Goal: Task Accomplishment & Management: Complete application form

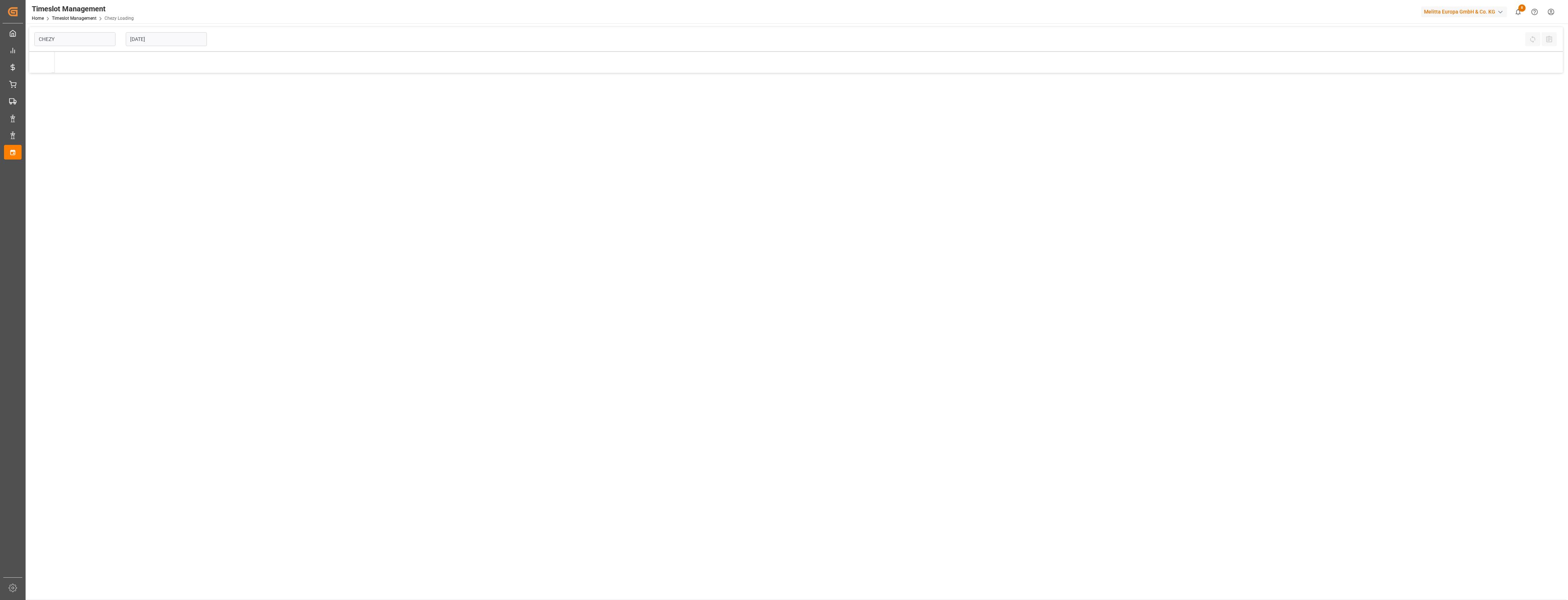
type input "Chezy Loading"
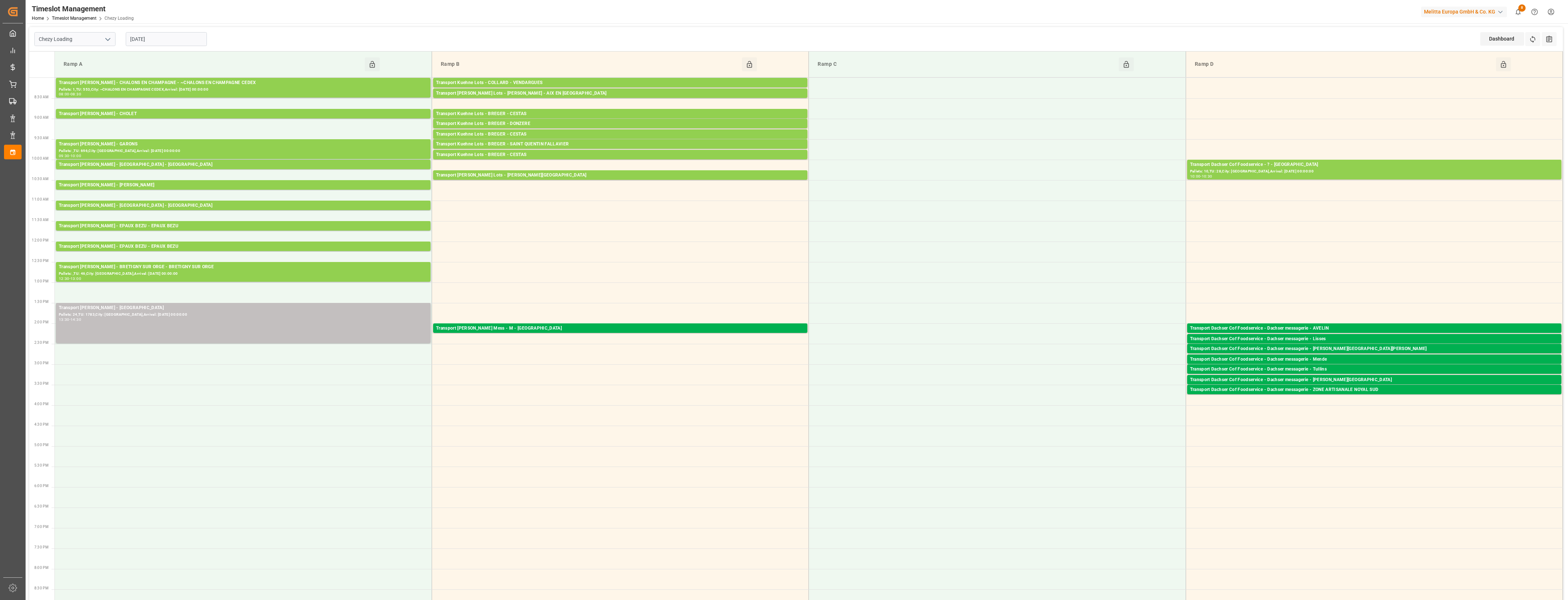
click at [166, 44] on input "[DATE]" at bounding box center [166, 39] width 81 height 14
click at [137, 125] on span "20" at bounding box center [135, 126] width 5 height 5
type input "20-10-2025"
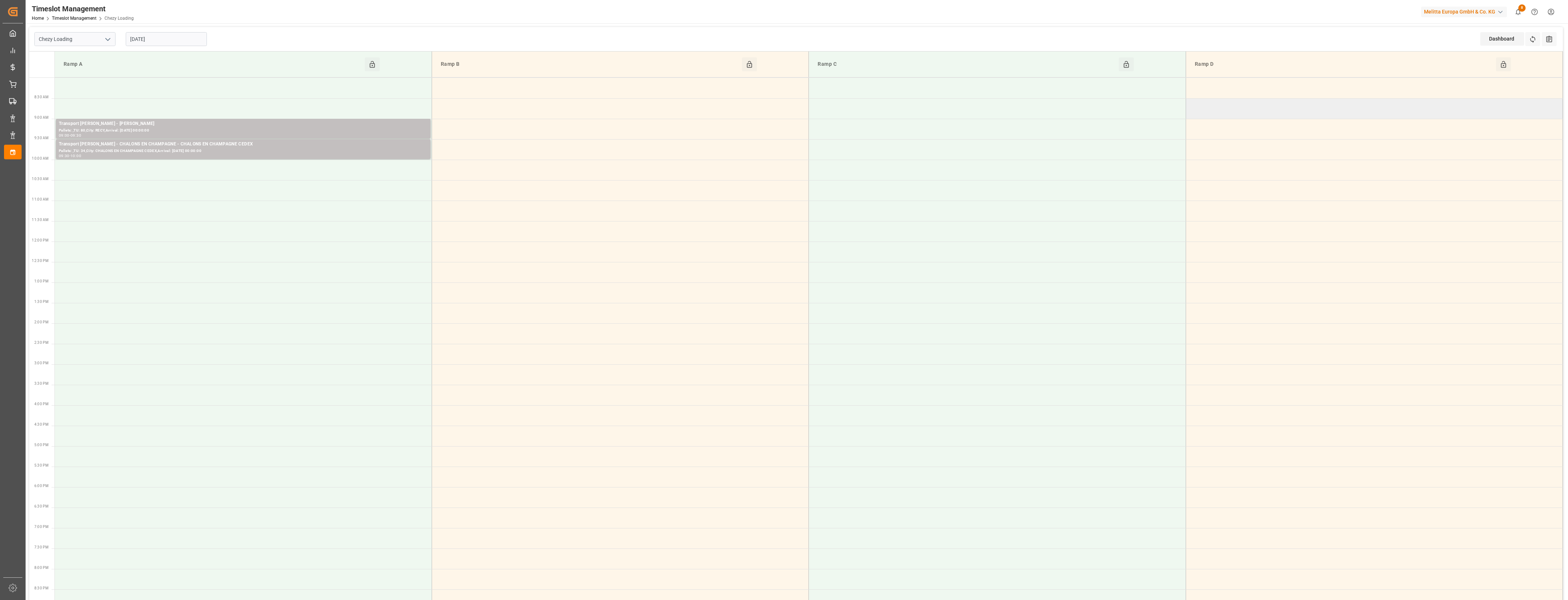
click at [1205, 104] on td at bounding box center [1374, 109] width 377 height 21
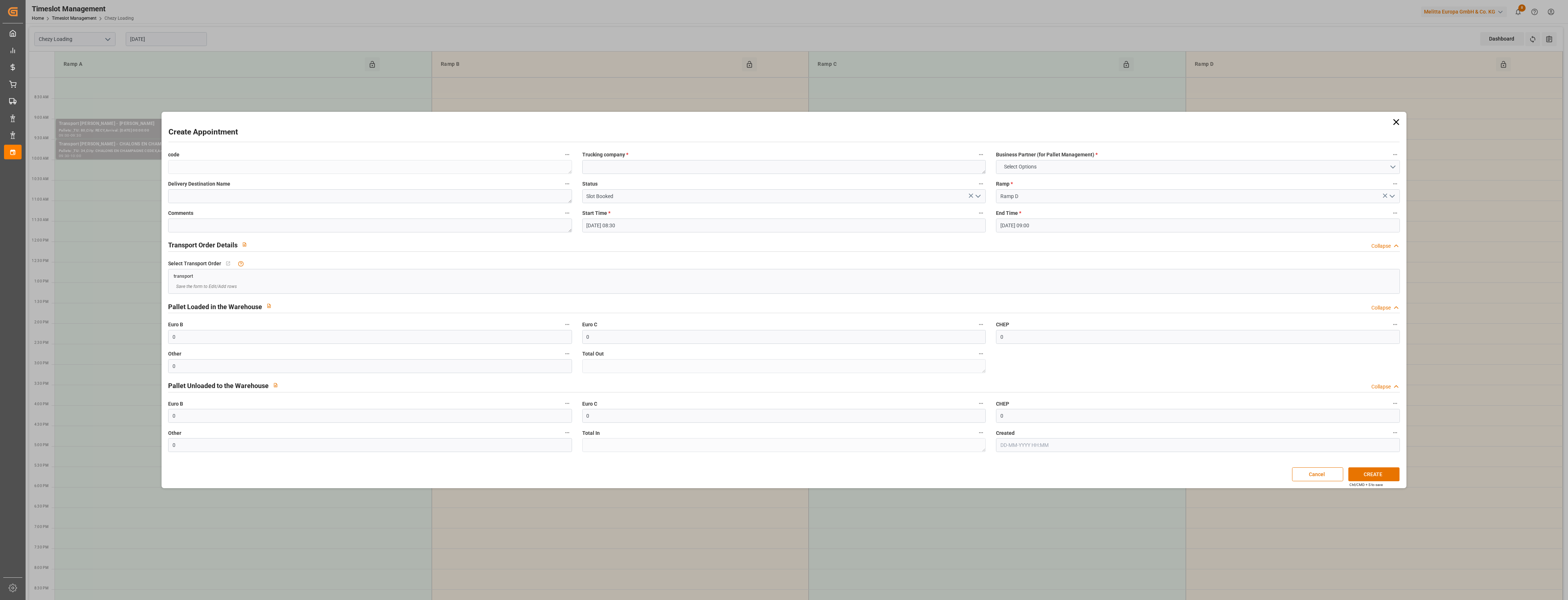
click at [693, 158] on label "Trucking company *" at bounding box center [784, 155] width 404 height 10
click at [976, 158] on button "Trucking company *" at bounding box center [981, 155] width 10 height 10
click at [687, 163] on div at bounding box center [784, 300] width 1568 height 600
click at [684, 167] on textarea at bounding box center [784, 167] width 404 height 14
type textarea "O"
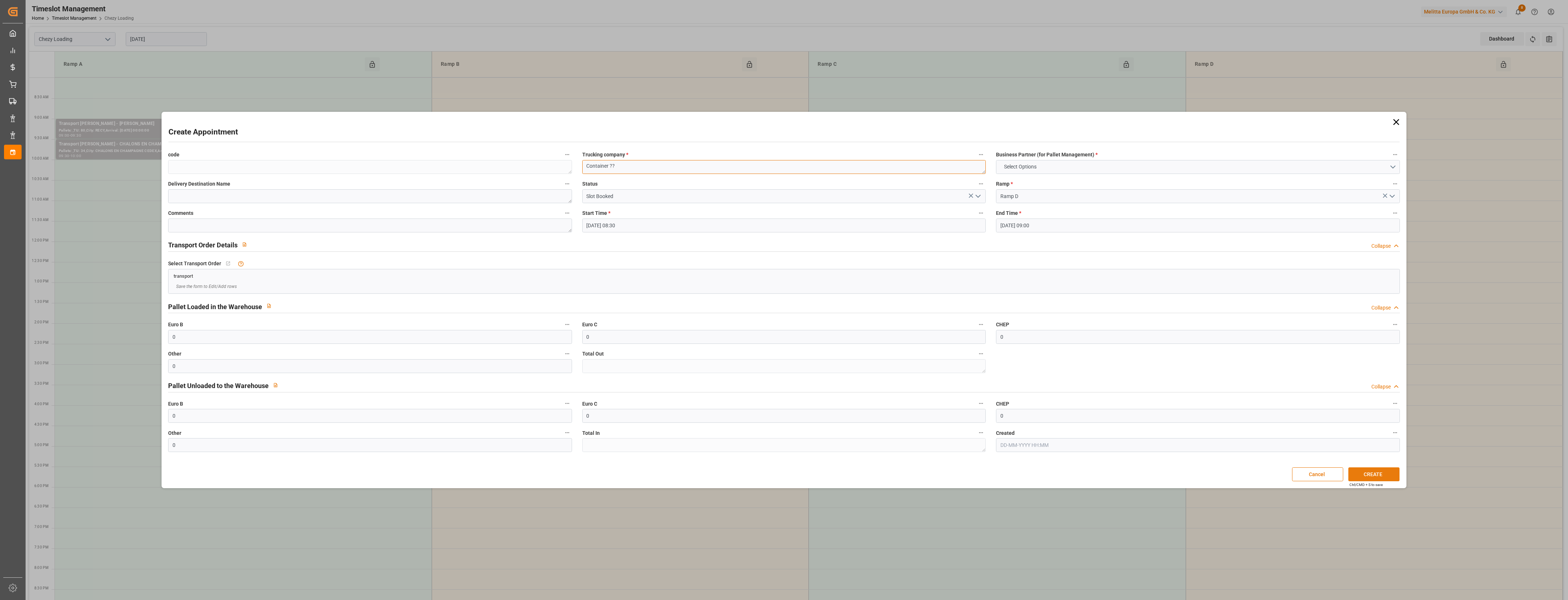
type textarea "Container ??"
click at [1387, 472] on button "CREATE" at bounding box center [1374, 474] width 51 height 14
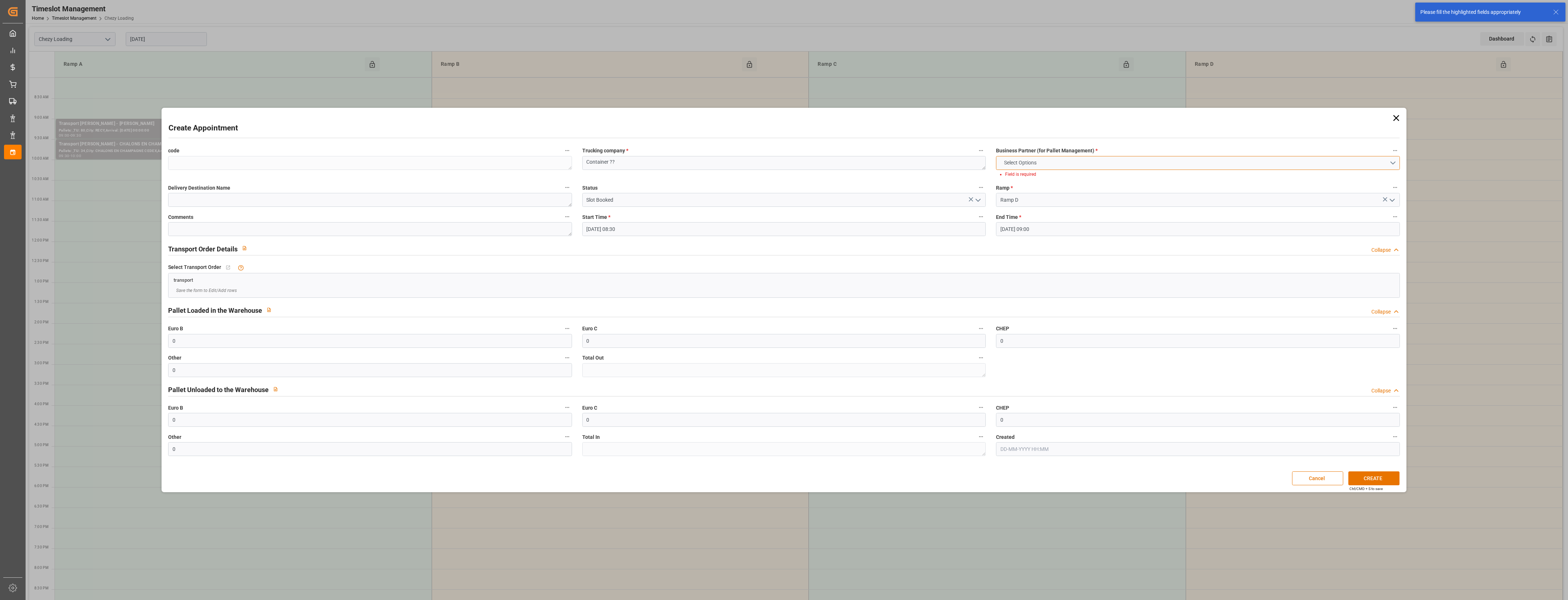
click at [1390, 160] on button "Select Options" at bounding box center [1197, 162] width 404 height 14
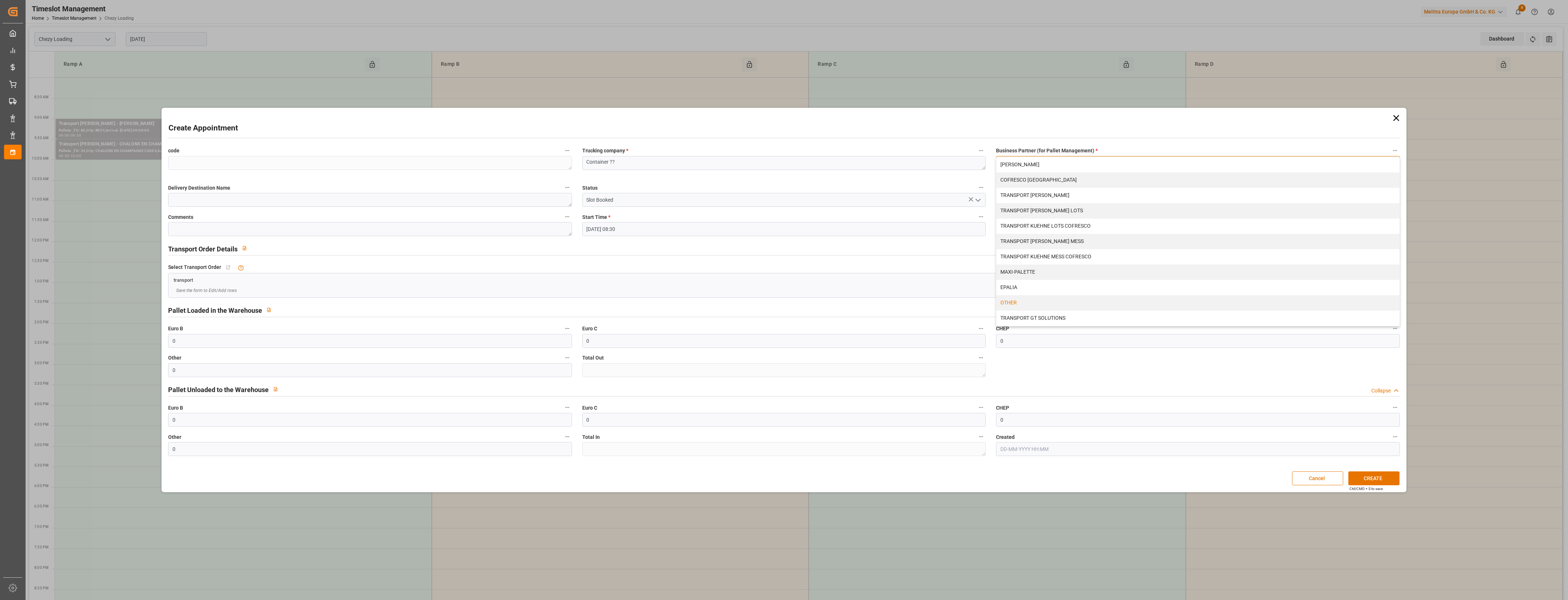
click at [1030, 302] on div "OTHER" at bounding box center [1198, 302] width 403 height 15
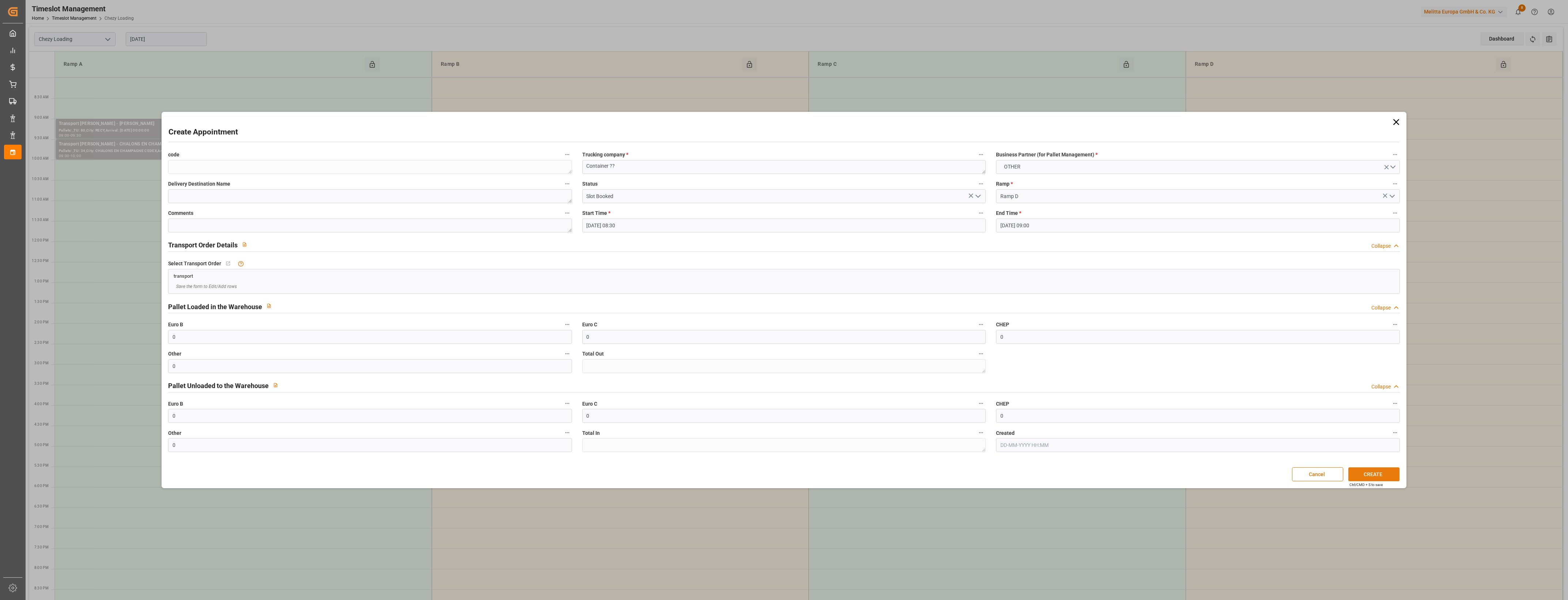
click at [1385, 476] on button "CREATE" at bounding box center [1374, 474] width 51 height 14
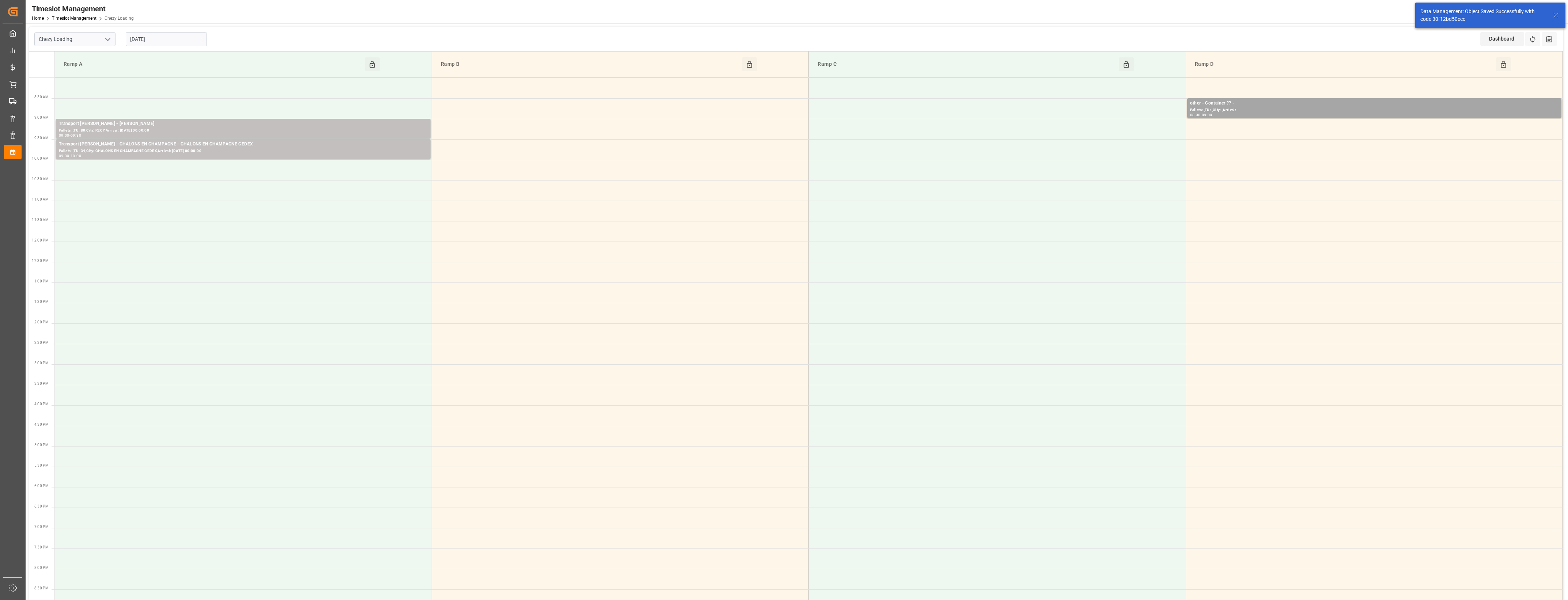
click at [172, 37] on input "20-10-2025" at bounding box center [166, 39] width 81 height 14
click at [161, 127] on span "22" at bounding box center [164, 126] width 5 height 5
type input "22-10-2025"
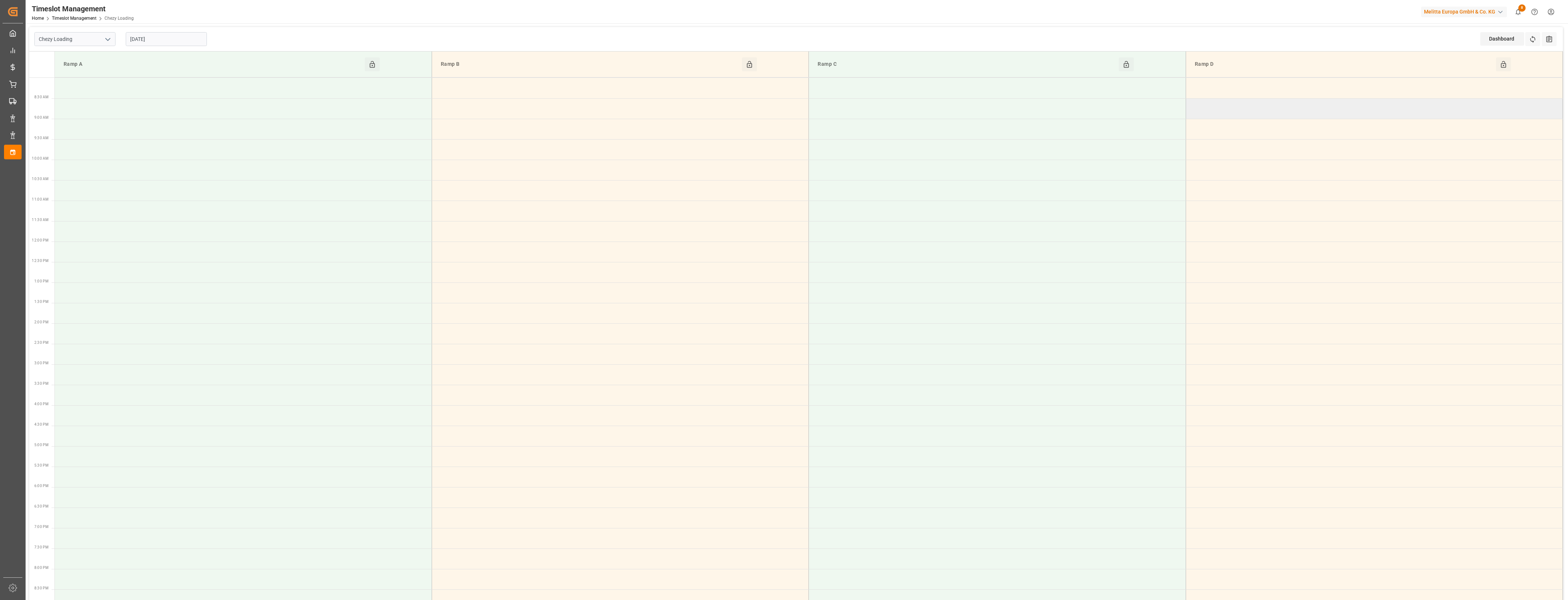
click at [1296, 114] on td at bounding box center [1374, 109] width 377 height 21
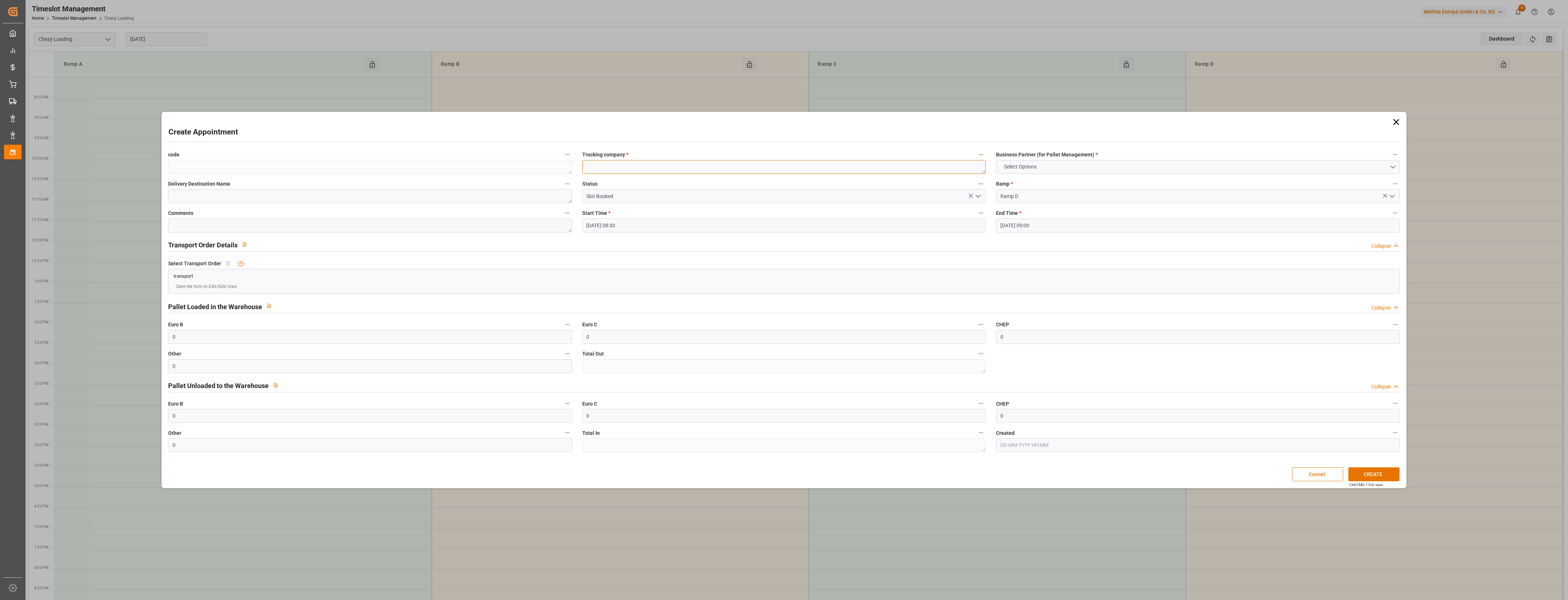
click at [616, 165] on textarea at bounding box center [784, 167] width 404 height 14
type textarea "Container ??"
click at [1391, 166] on button "Select Options" at bounding box center [1197, 167] width 404 height 14
click at [1034, 306] on div "OTHER" at bounding box center [1198, 307] width 403 height 15
click at [1371, 483] on div "Ctrl/CMD + S to save" at bounding box center [1366, 484] width 33 height 5
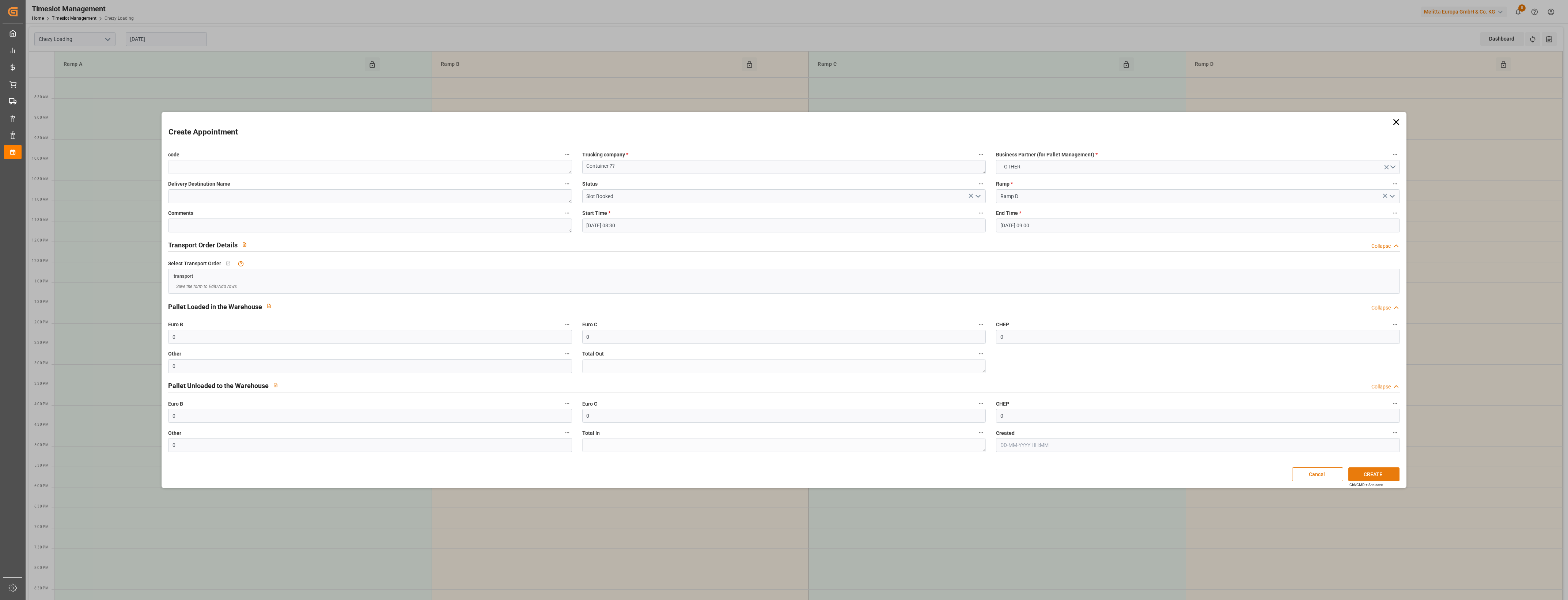
click at [1370, 478] on button "CREATE" at bounding box center [1374, 474] width 51 height 14
